Goal: Information Seeking & Learning: Learn about a topic

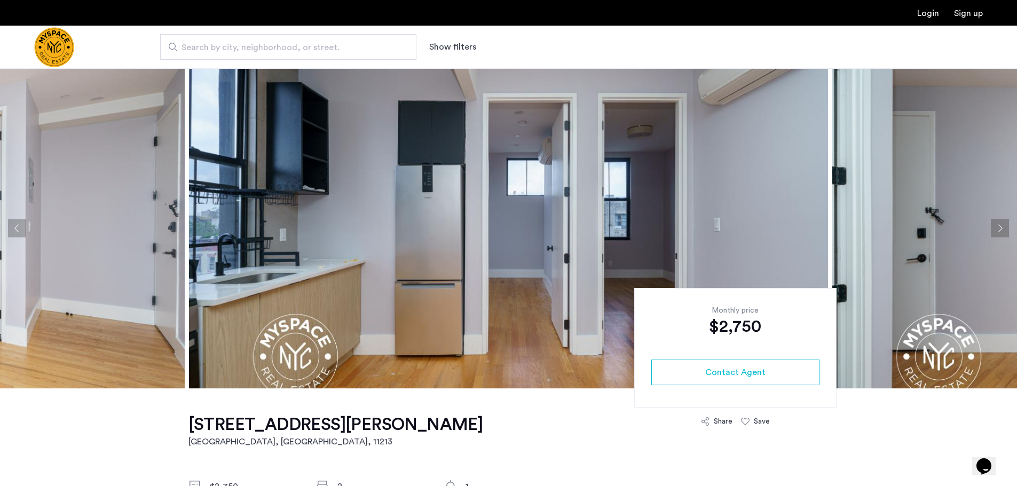
click at [1002, 225] on button "Next apartment" at bounding box center [1000, 228] width 18 height 18
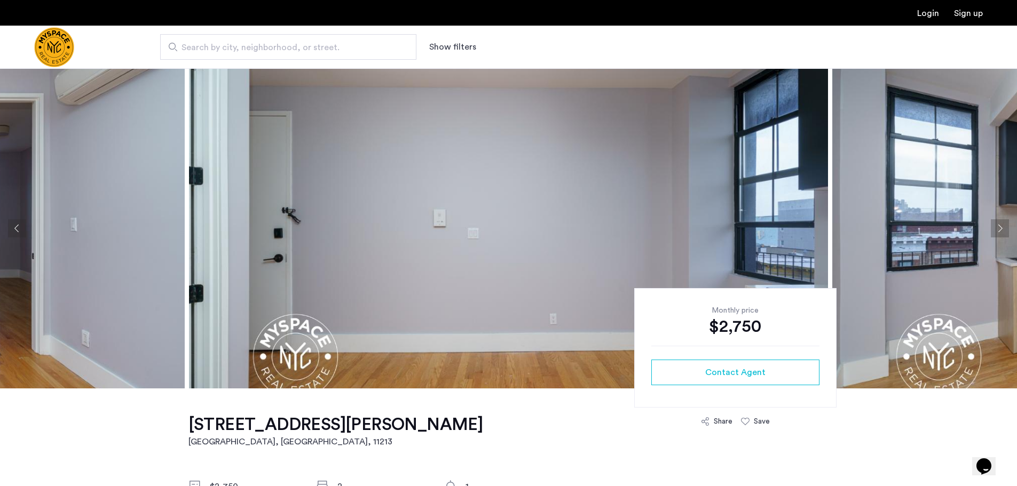
click at [997, 225] on button "Next apartment" at bounding box center [1000, 228] width 18 height 18
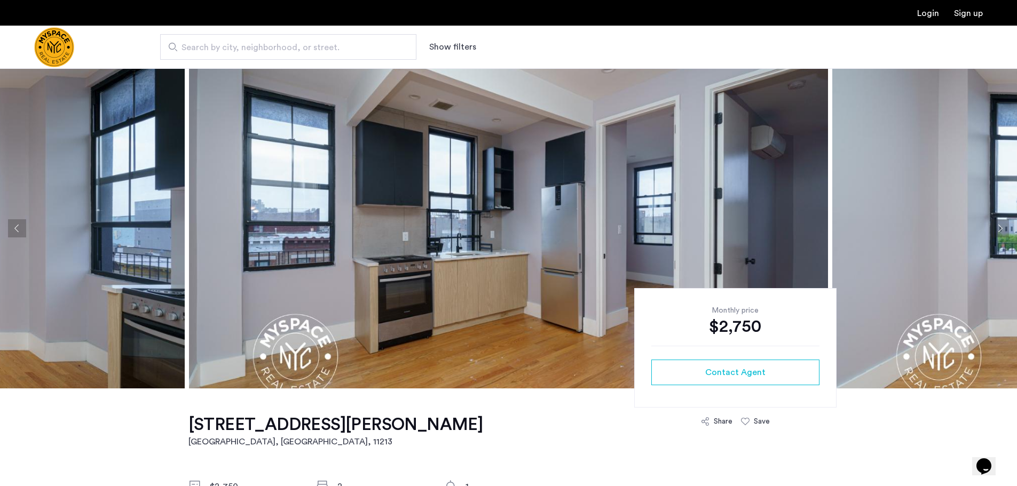
click at [1000, 230] on button "Next apartment" at bounding box center [1000, 228] width 18 height 18
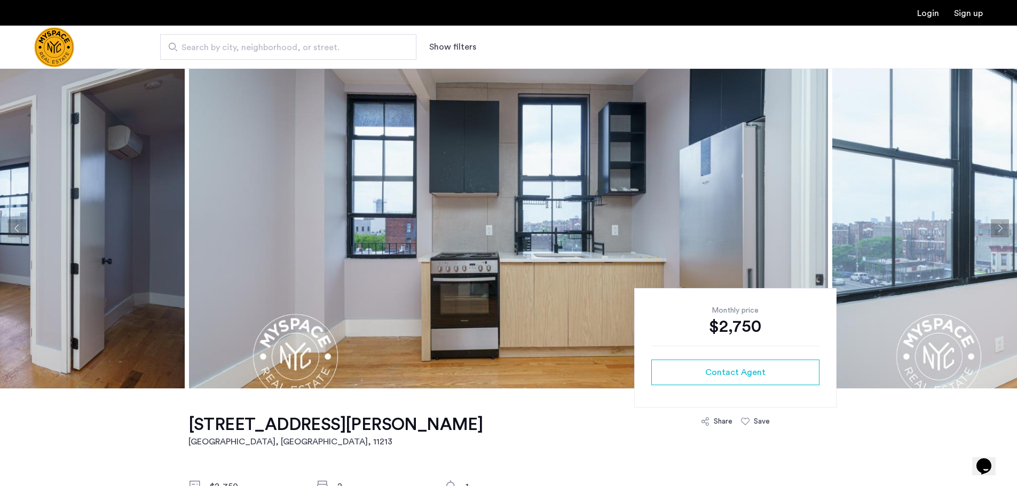
click at [1000, 230] on button "Next apartment" at bounding box center [1000, 228] width 18 height 18
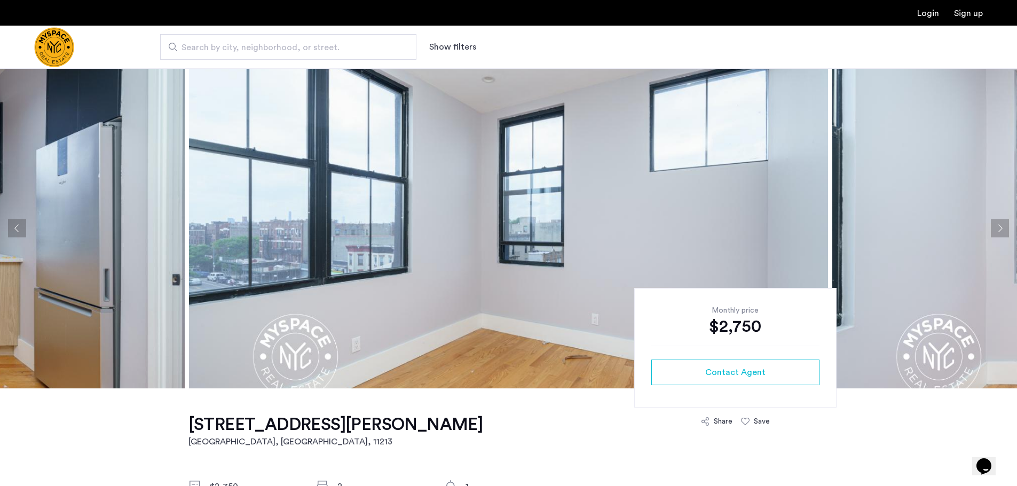
click at [1000, 230] on button "Next apartment" at bounding box center [1000, 228] width 18 height 18
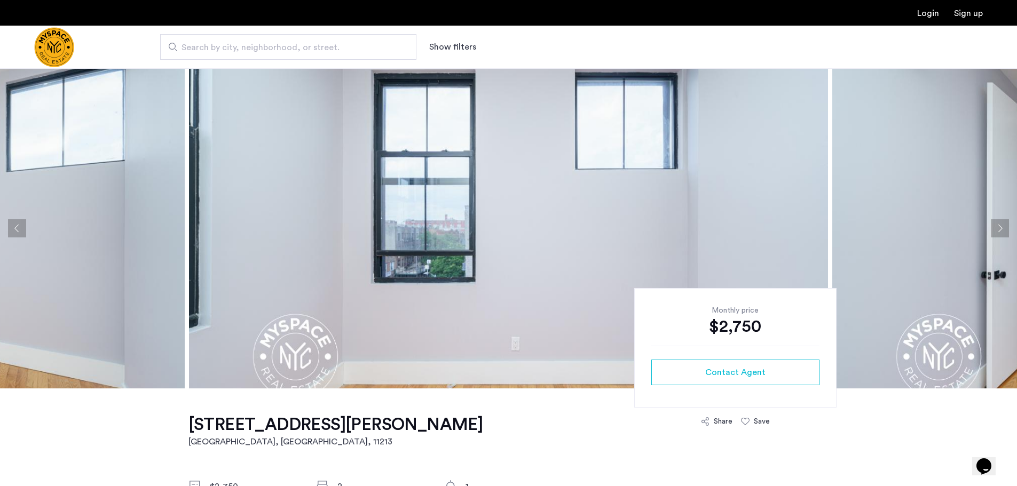
click at [1000, 230] on button "Next apartment" at bounding box center [1000, 228] width 18 height 18
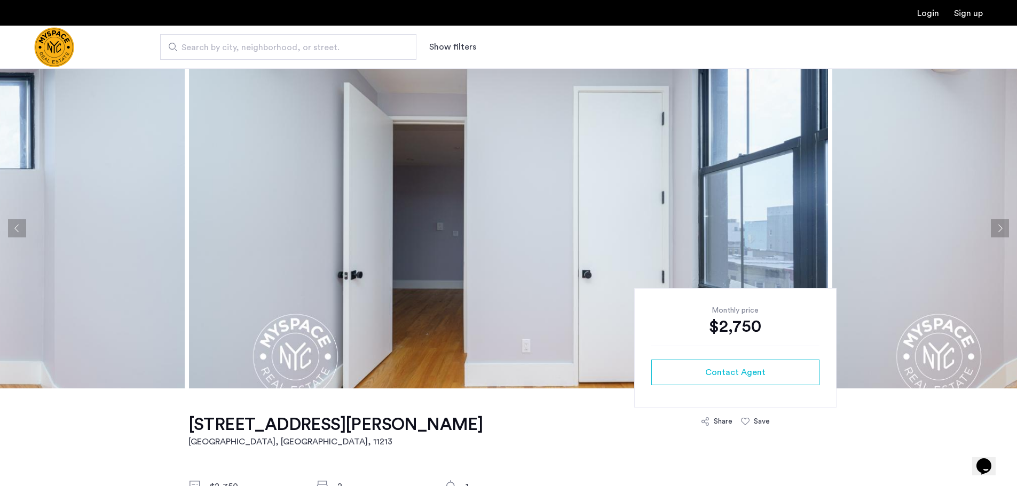
click at [1000, 230] on button "Next apartment" at bounding box center [1000, 228] width 18 height 18
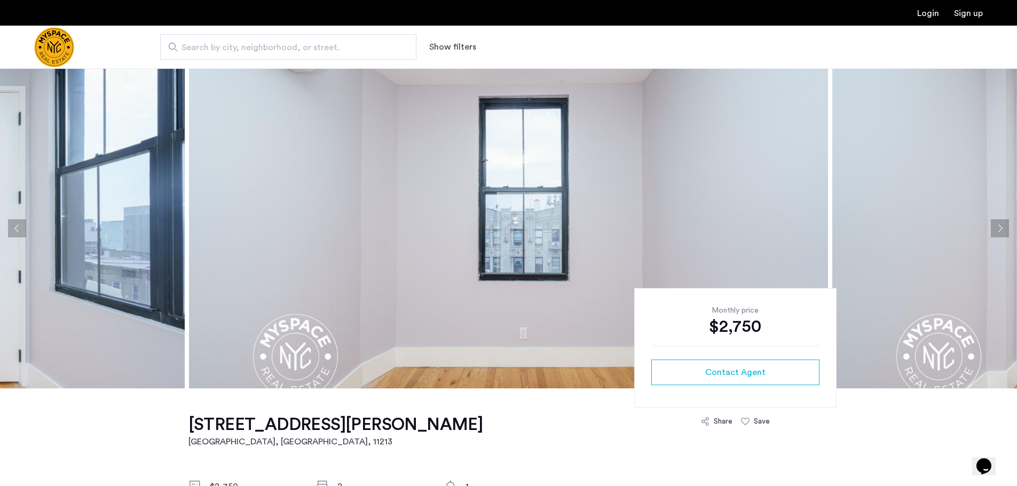
click at [1000, 230] on button "Next apartment" at bounding box center [1000, 228] width 18 height 18
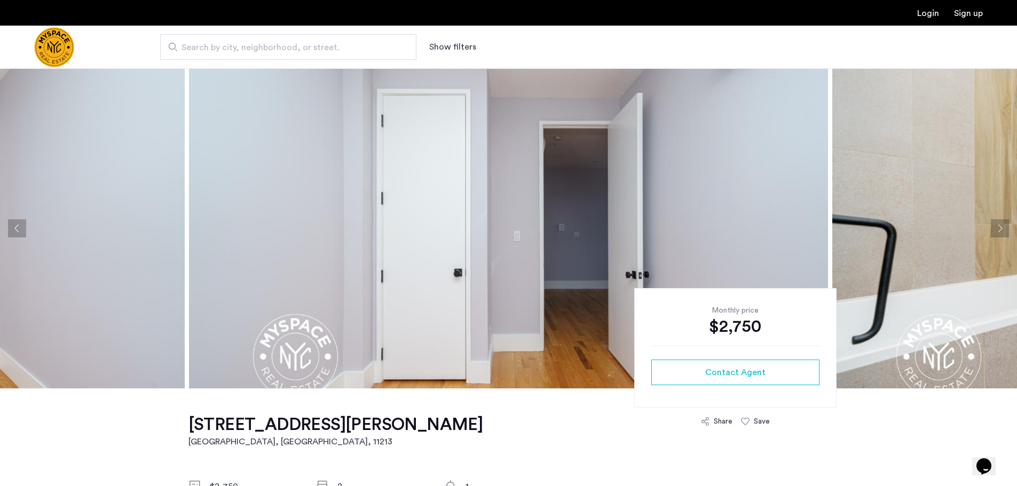
click at [1000, 230] on button "Next apartment" at bounding box center [1000, 228] width 18 height 18
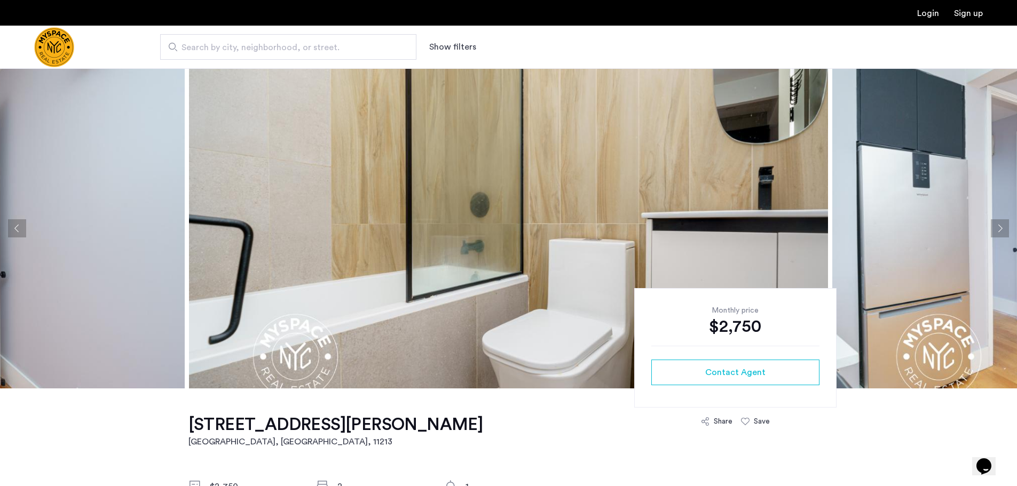
click at [1000, 230] on button "Next apartment" at bounding box center [1000, 228] width 18 height 18
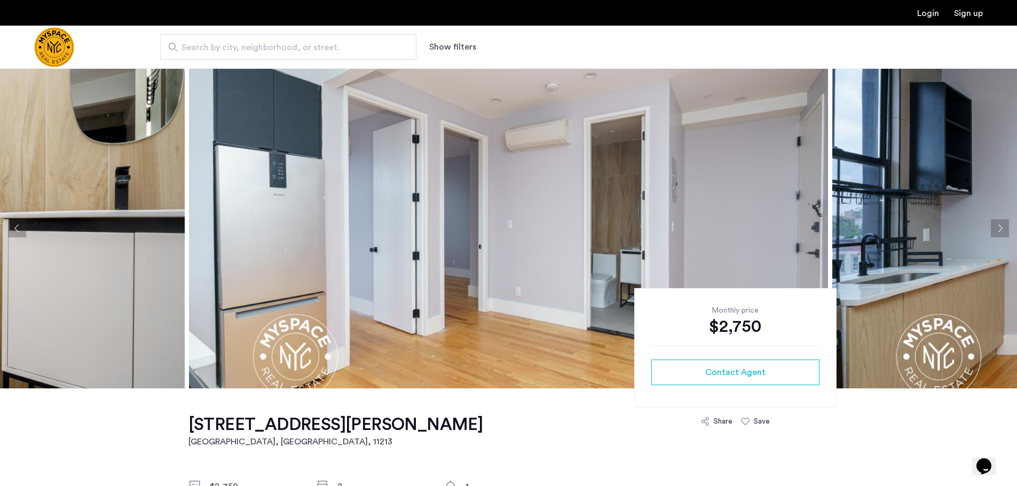
click at [1000, 230] on button "Next apartment" at bounding box center [1000, 228] width 18 height 18
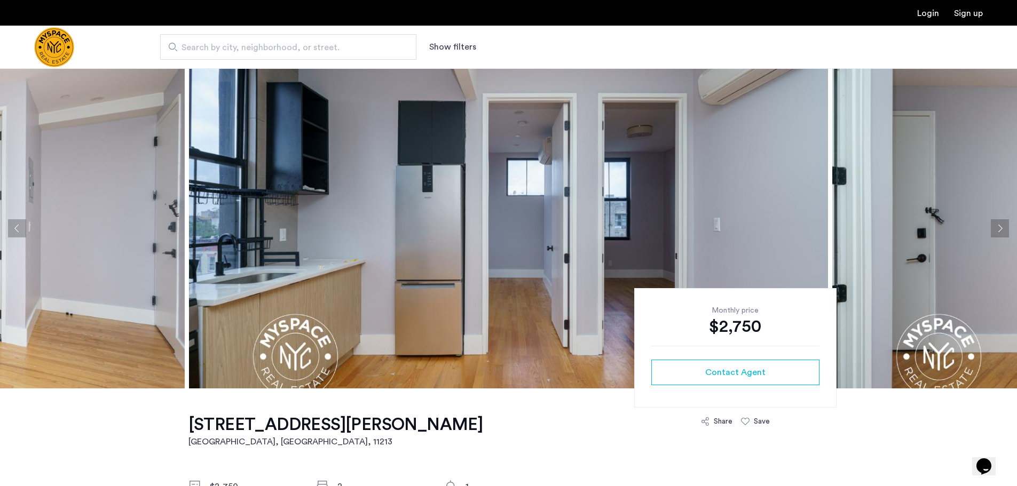
click at [1000, 230] on button "Next apartment" at bounding box center [1000, 228] width 18 height 18
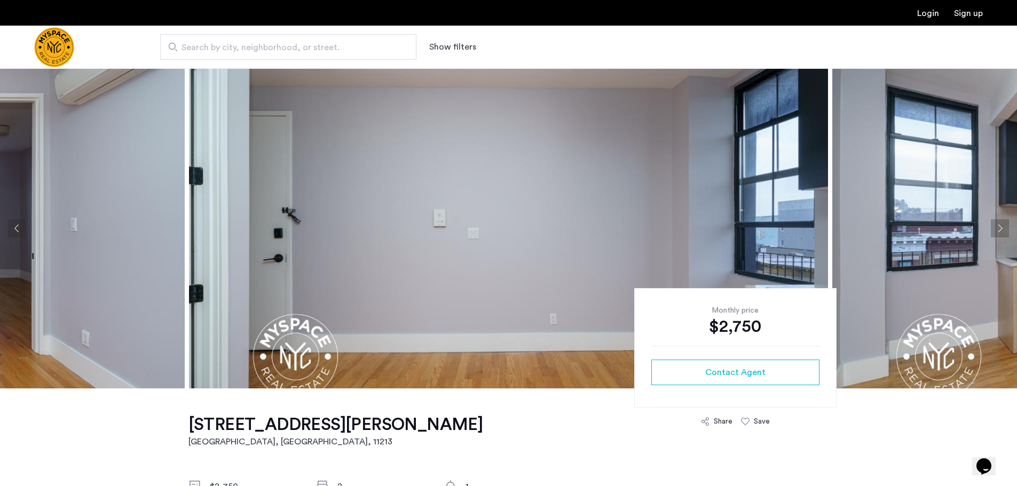
click at [1000, 230] on button "Next apartment" at bounding box center [1000, 228] width 18 height 18
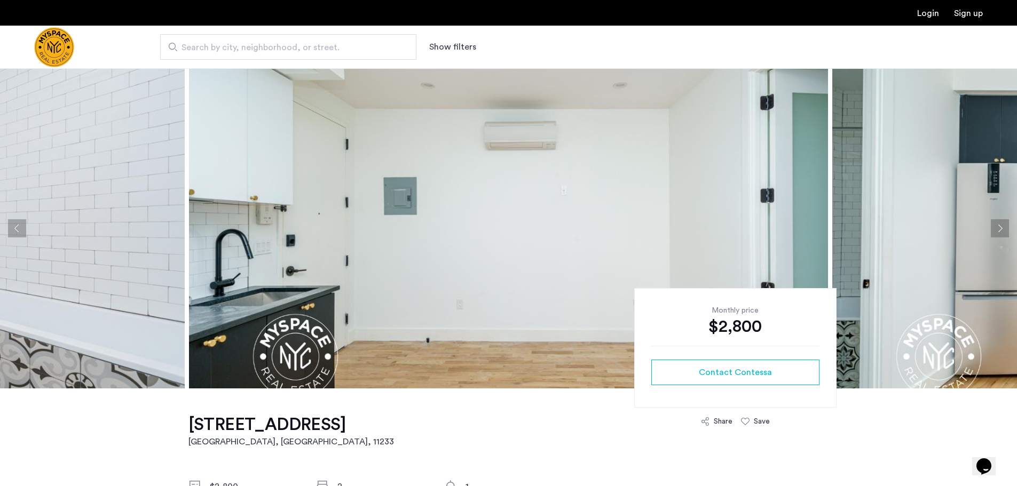
drag, startPoint x: 999, startPoint y: 226, endPoint x: 1014, endPoint y: 239, distance: 20.0
click at [999, 226] on button "Next apartment" at bounding box center [1000, 228] width 18 height 18
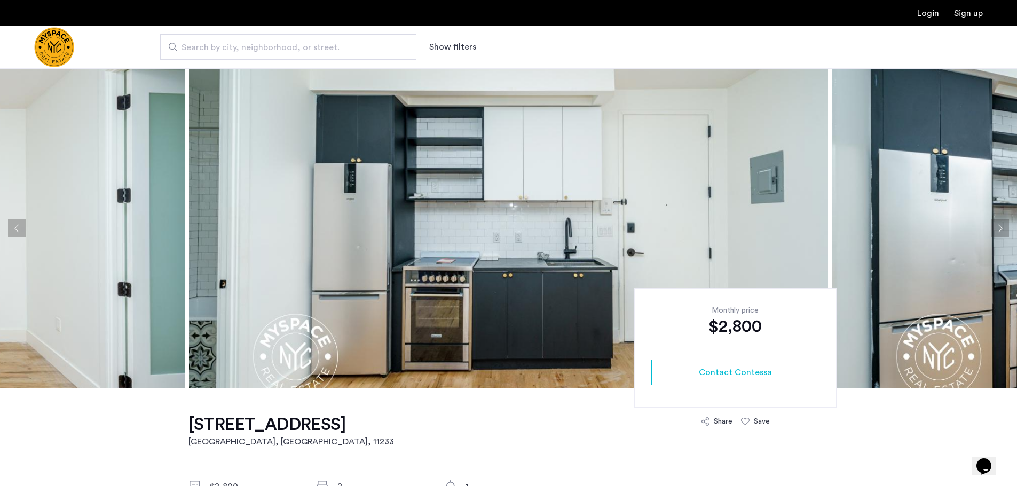
click at [1001, 233] on button "Next apartment" at bounding box center [1000, 228] width 18 height 18
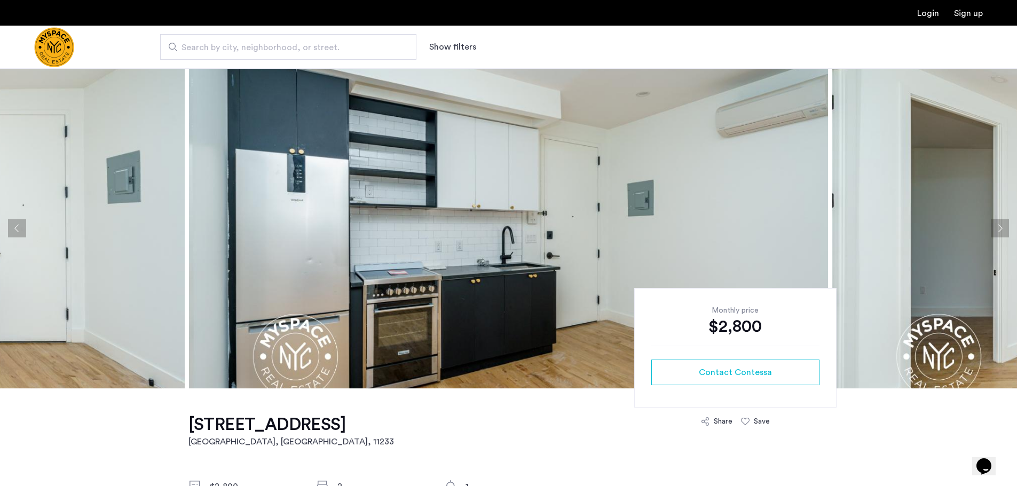
click at [1001, 233] on button "Next apartment" at bounding box center [1000, 228] width 18 height 18
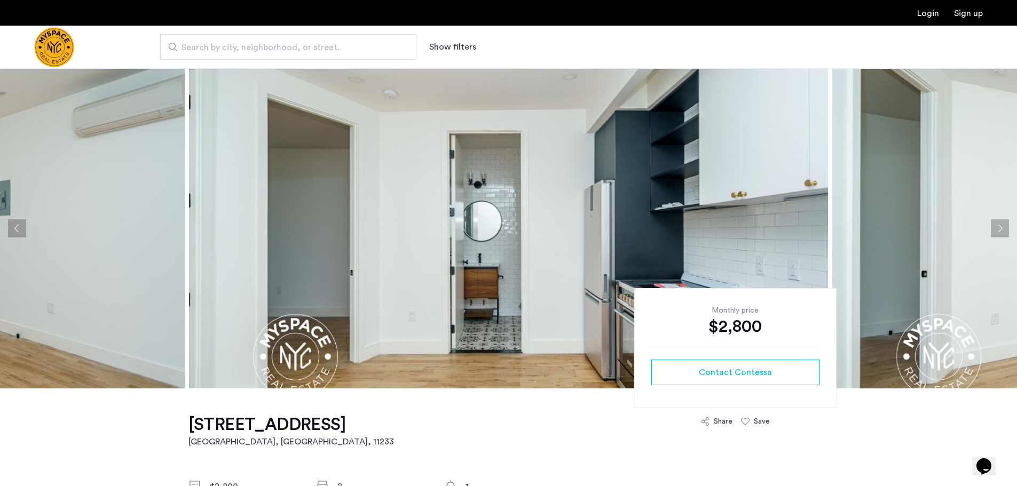
click at [1001, 233] on button "Next apartment" at bounding box center [1000, 228] width 18 height 18
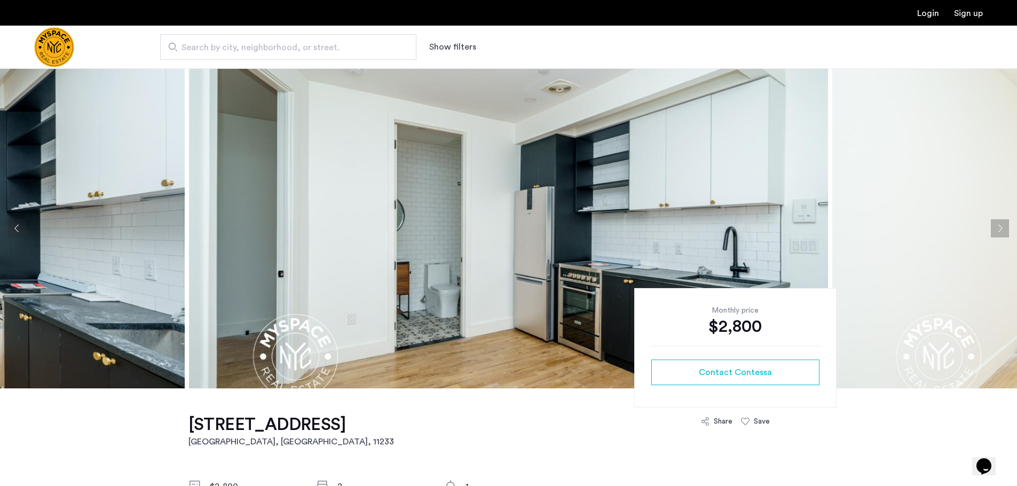
click at [1001, 233] on button "Next apartment" at bounding box center [1000, 228] width 18 height 18
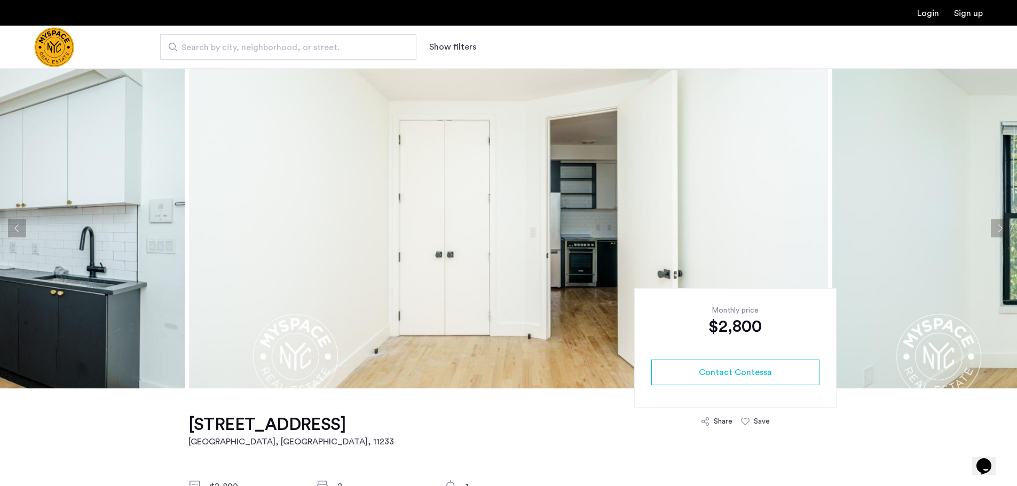
click at [1001, 233] on button "Next apartment" at bounding box center [1000, 228] width 18 height 18
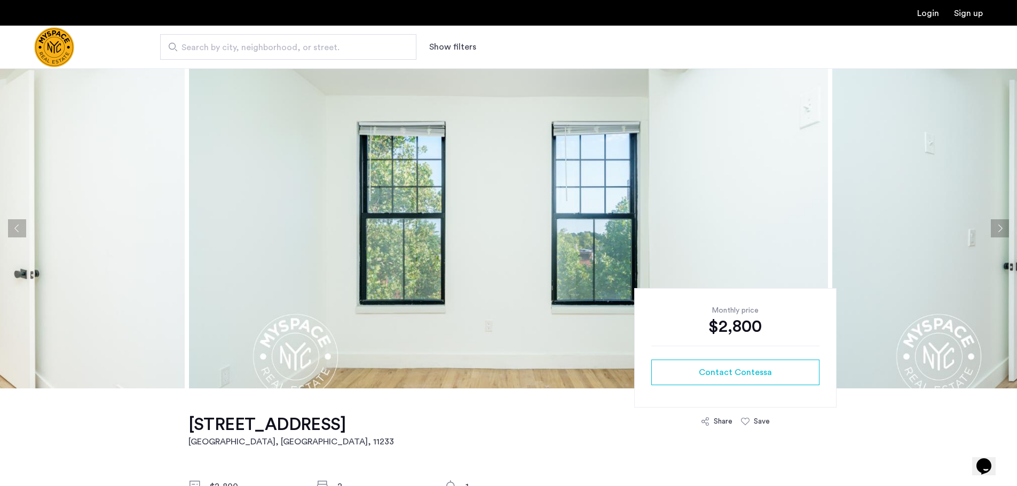
click at [1001, 233] on button "Next apartment" at bounding box center [1000, 228] width 18 height 18
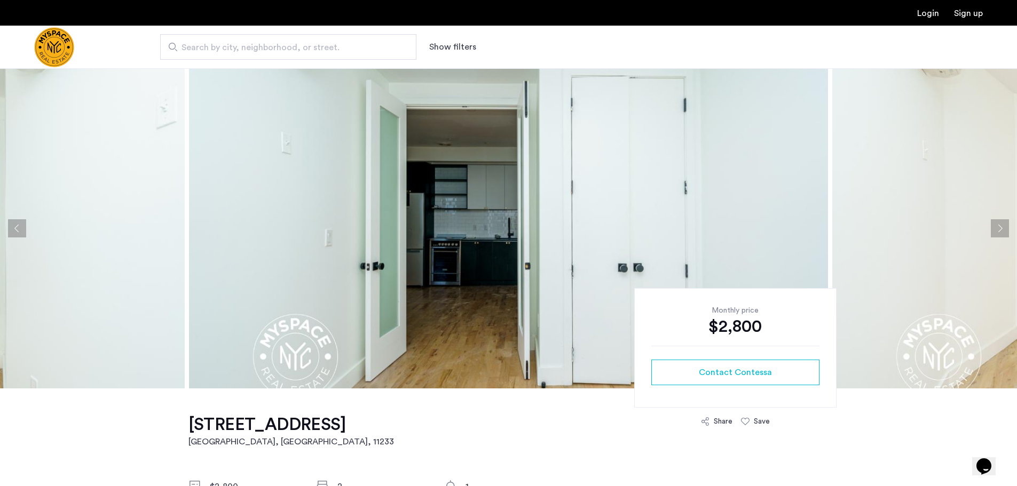
click at [1001, 233] on button "Next apartment" at bounding box center [1000, 228] width 18 height 18
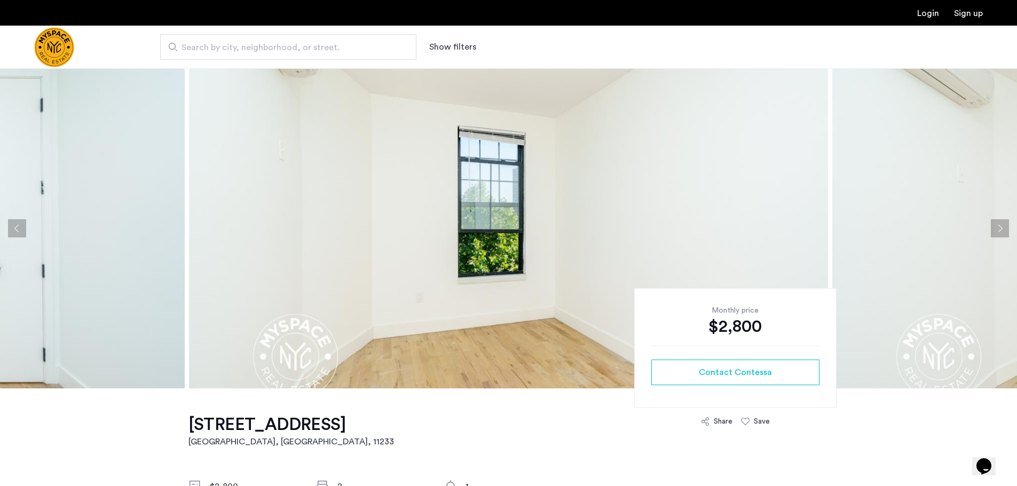
click at [1001, 233] on button "Next apartment" at bounding box center [1000, 228] width 18 height 18
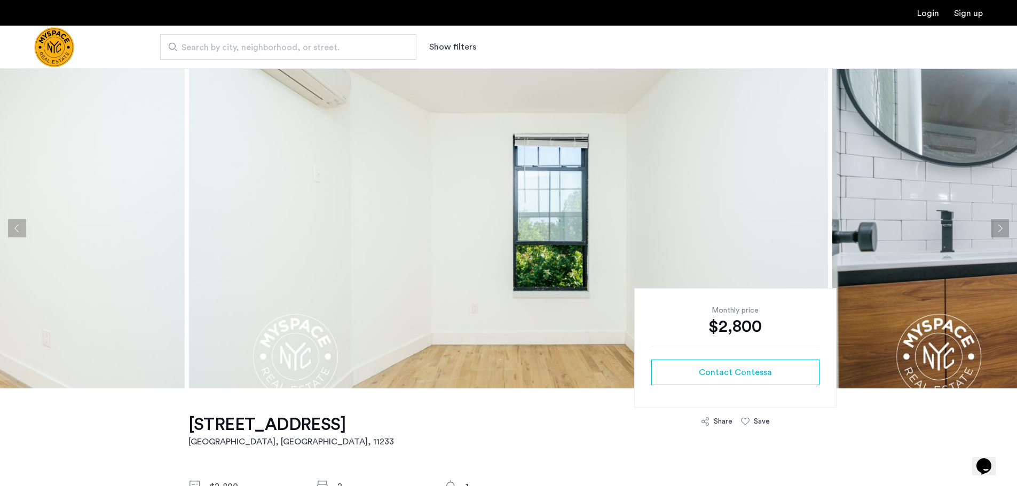
click at [1001, 233] on button "Next apartment" at bounding box center [1000, 228] width 18 height 18
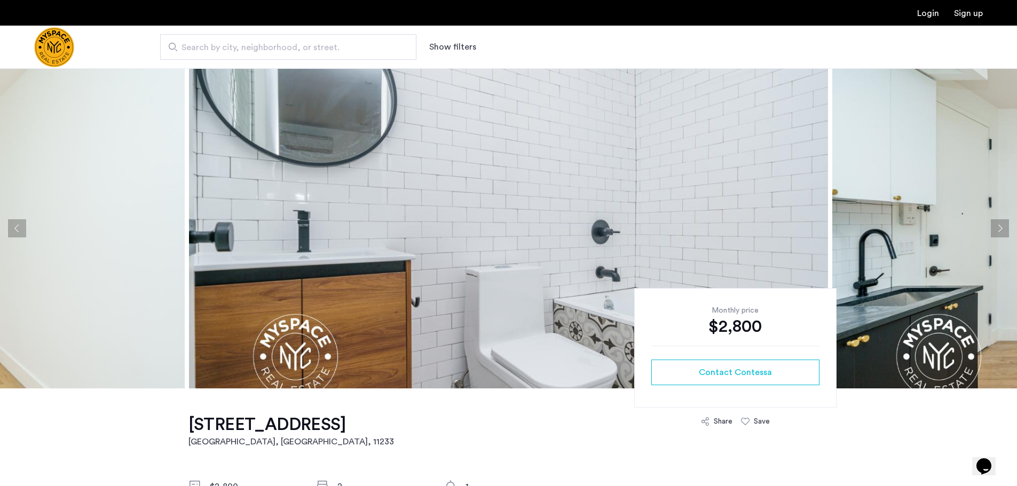
click at [1001, 233] on button "Next apartment" at bounding box center [1000, 228] width 18 height 18
